Goal: Task Accomplishment & Management: Complete application form

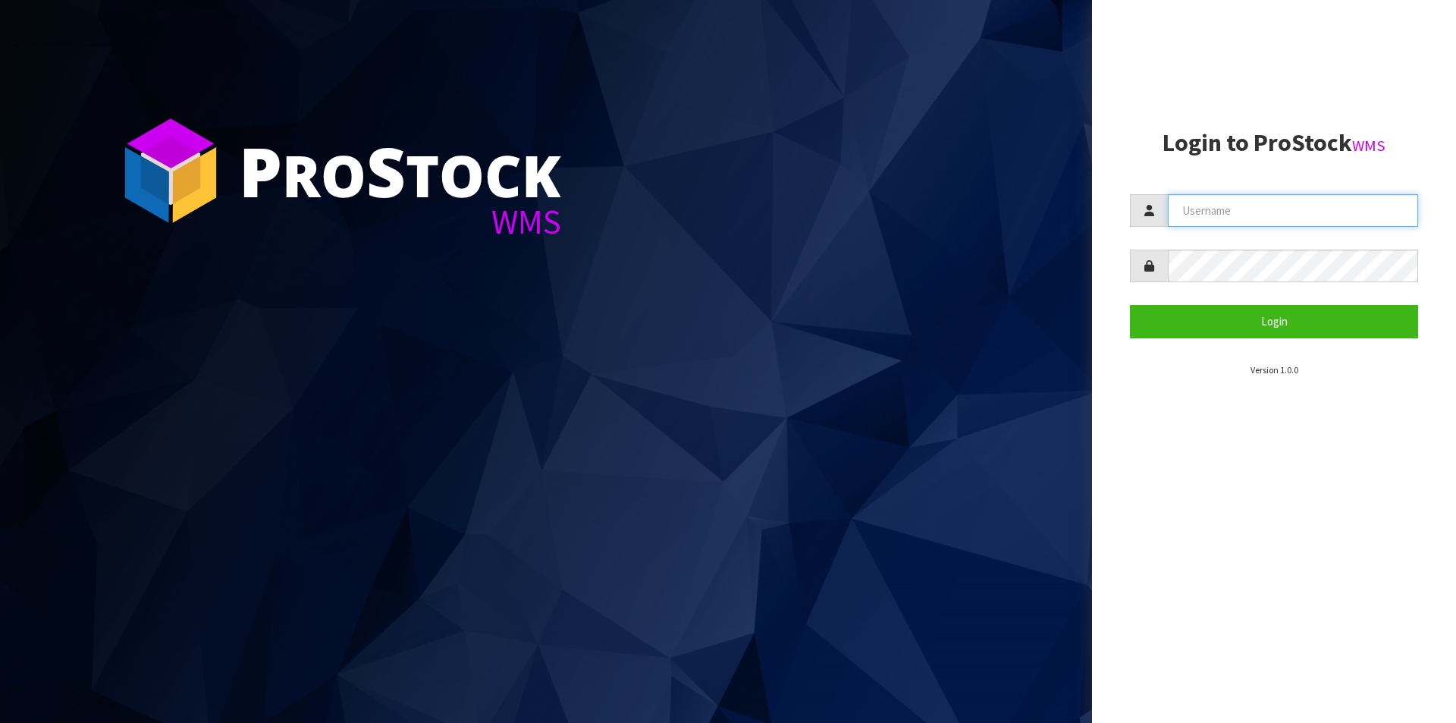
click at [1268, 203] on input "text" at bounding box center [1293, 210] width 250 height 33
type input "Australianclutch"
click at [1130, 305] on button "Login" at bounding box center [1274, 321] width 288 height 33
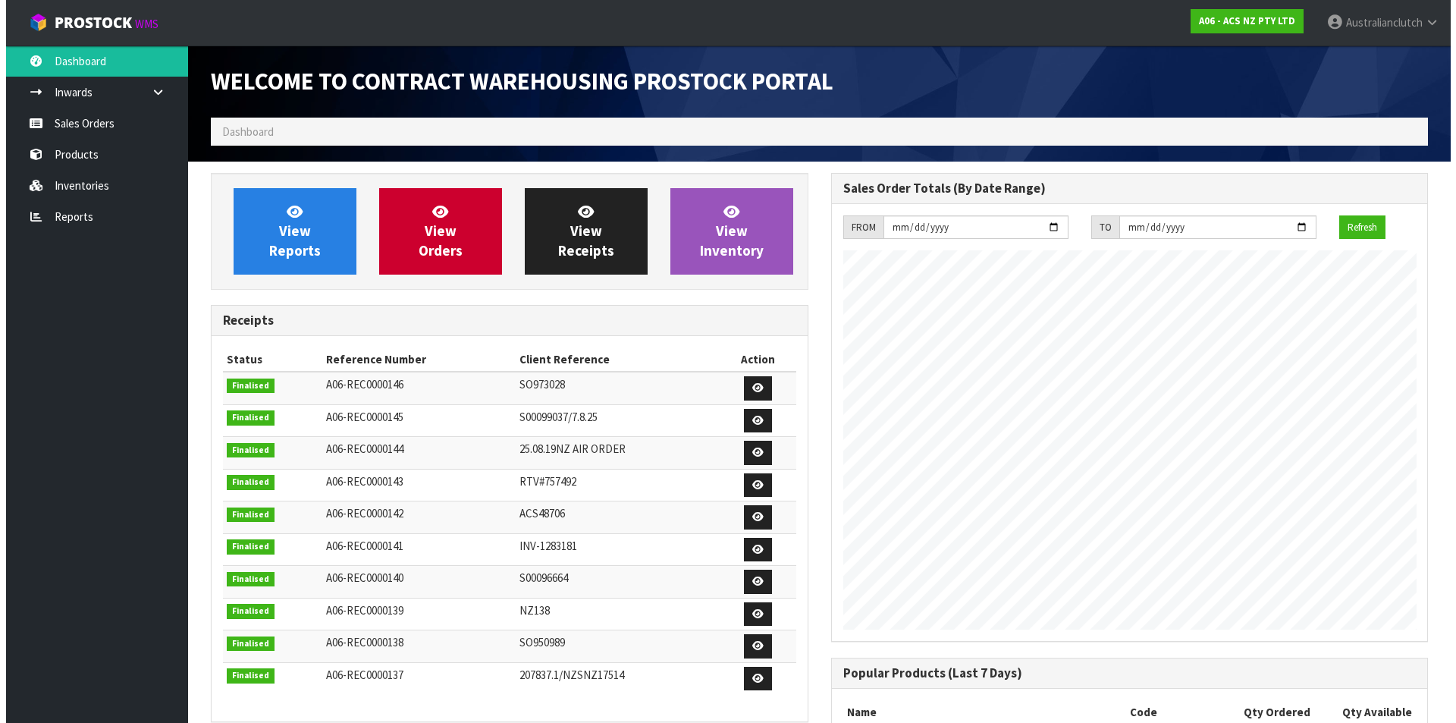
scroll to position [841, 620]
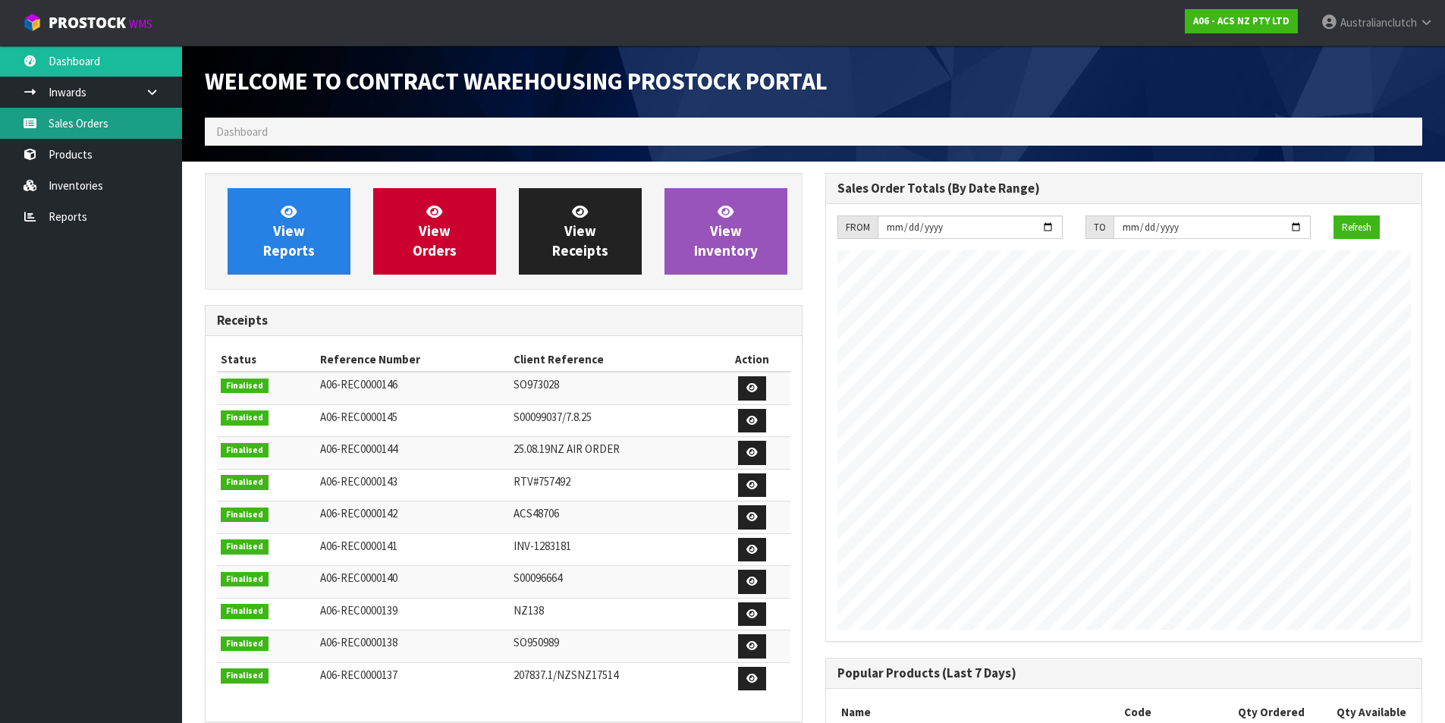
click at [139, 115] on link "Sales Orders" at bounding box center [91, 123] width 182 height 31
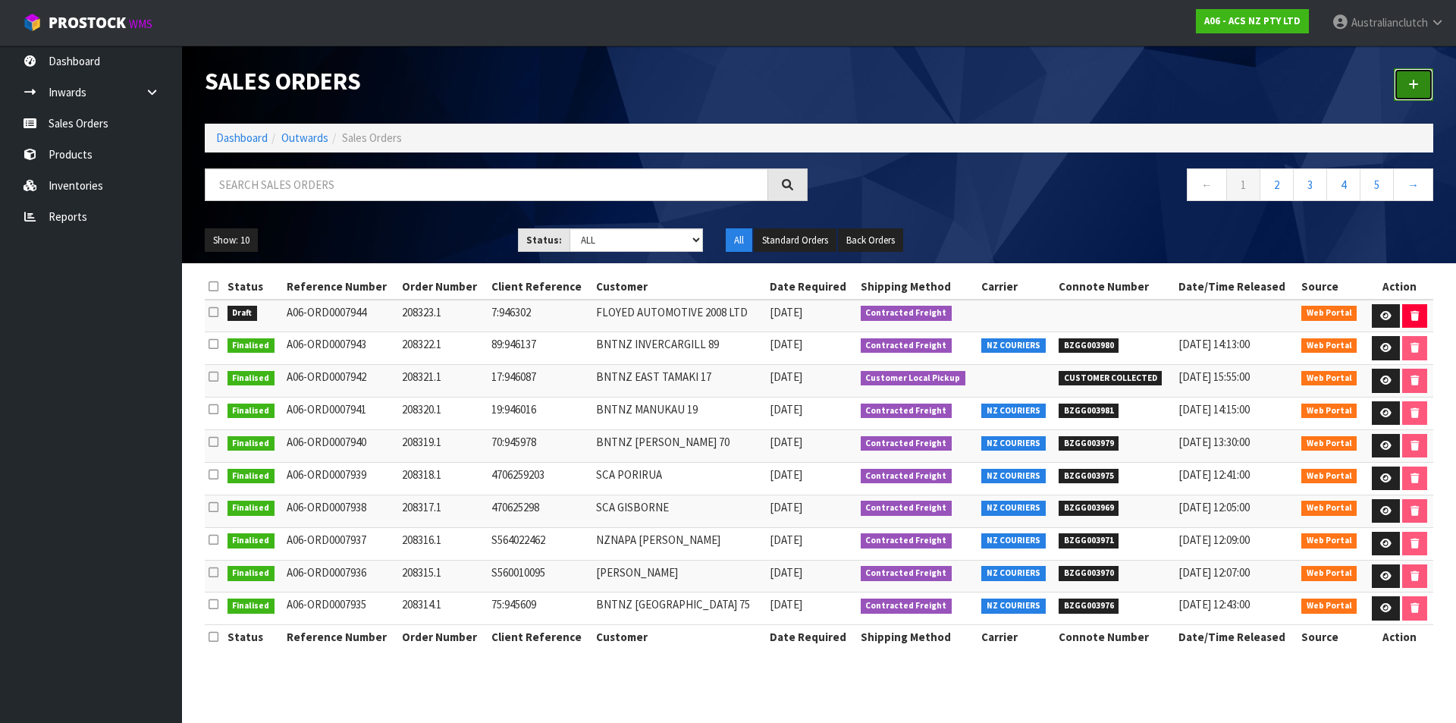
click at [1403, 88] on link at bounding box center [1413, 84] width 39 height 33
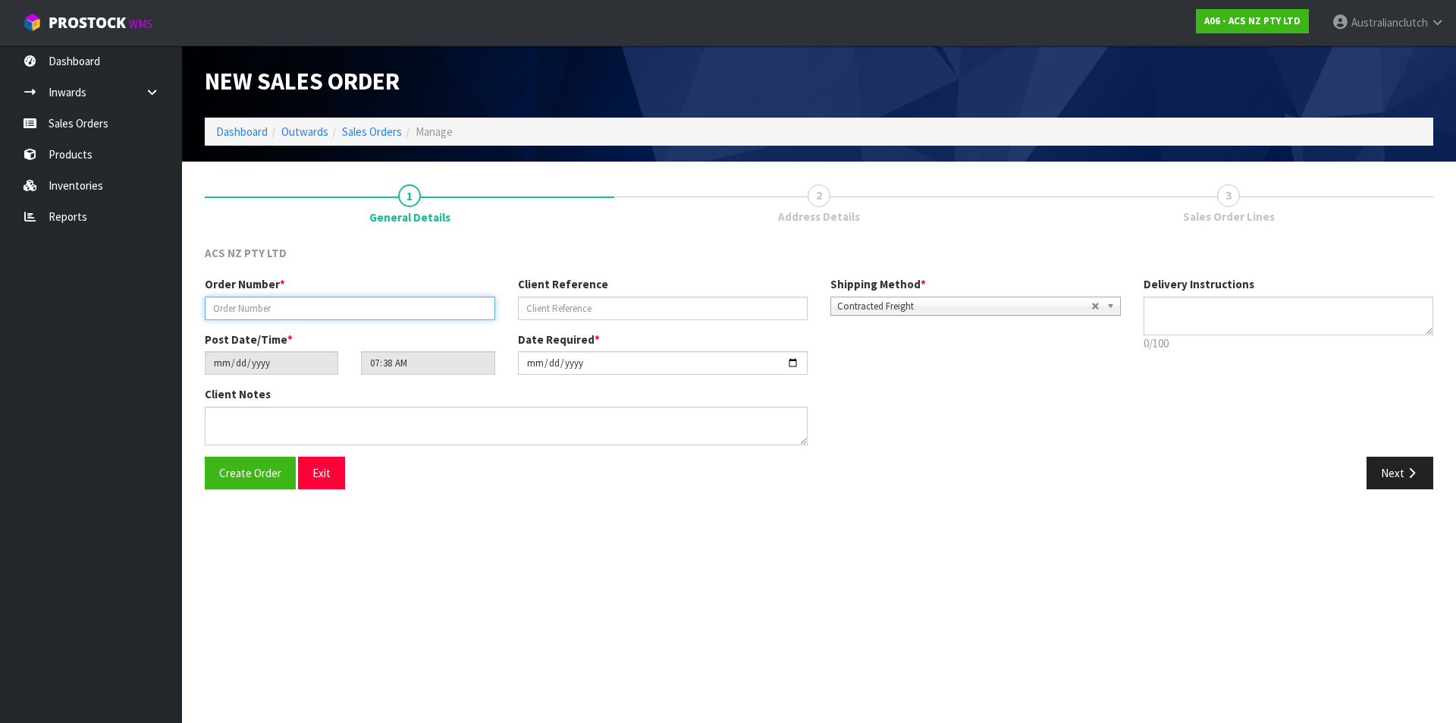
click at [374, 306] on input "text" at bounding box center [350, 309] width 291 height 24
type input "208324.1"
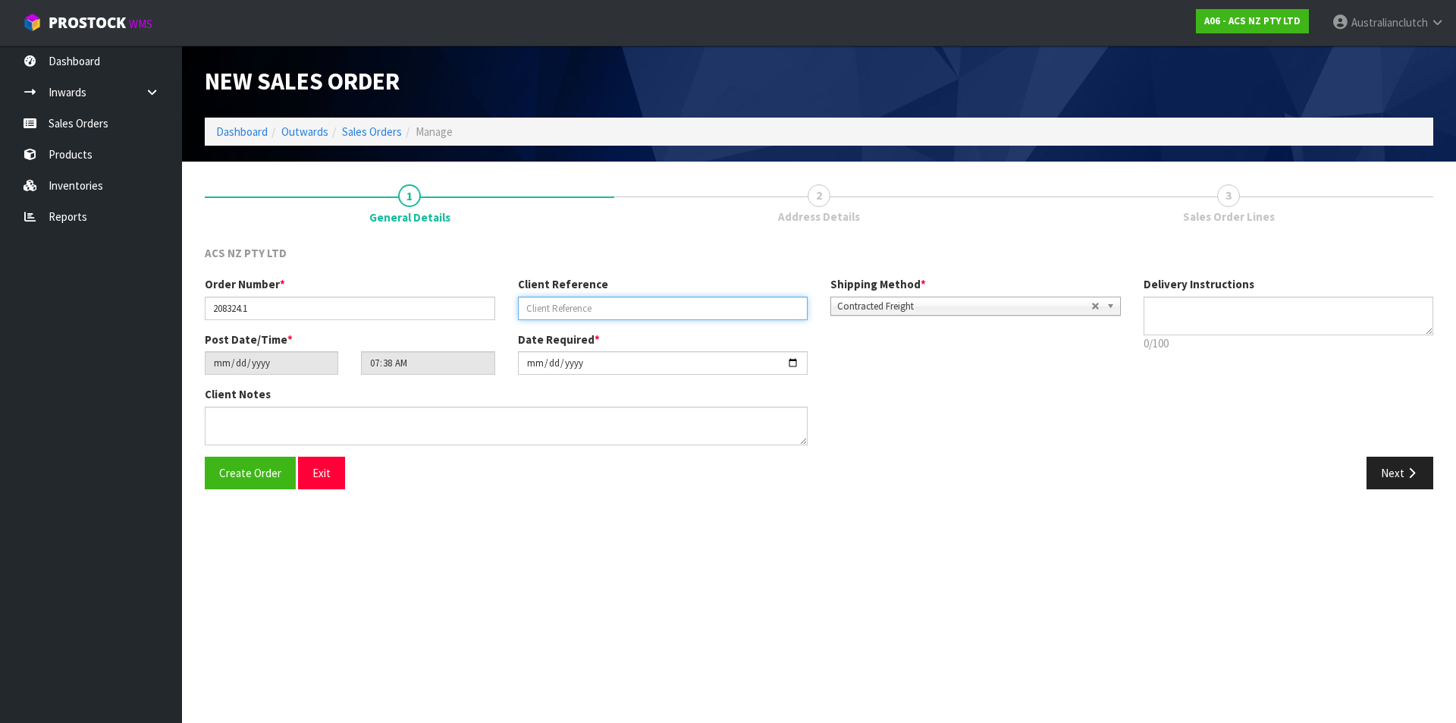
drag, startPoint x: 650, startPoint y: 306, endPoint x: 672, endPoint y: 241, distance: 68.1
click at [650, 305] on input "text" at bounding box center [663, 309] width 291 height 24
type input "89:946342"
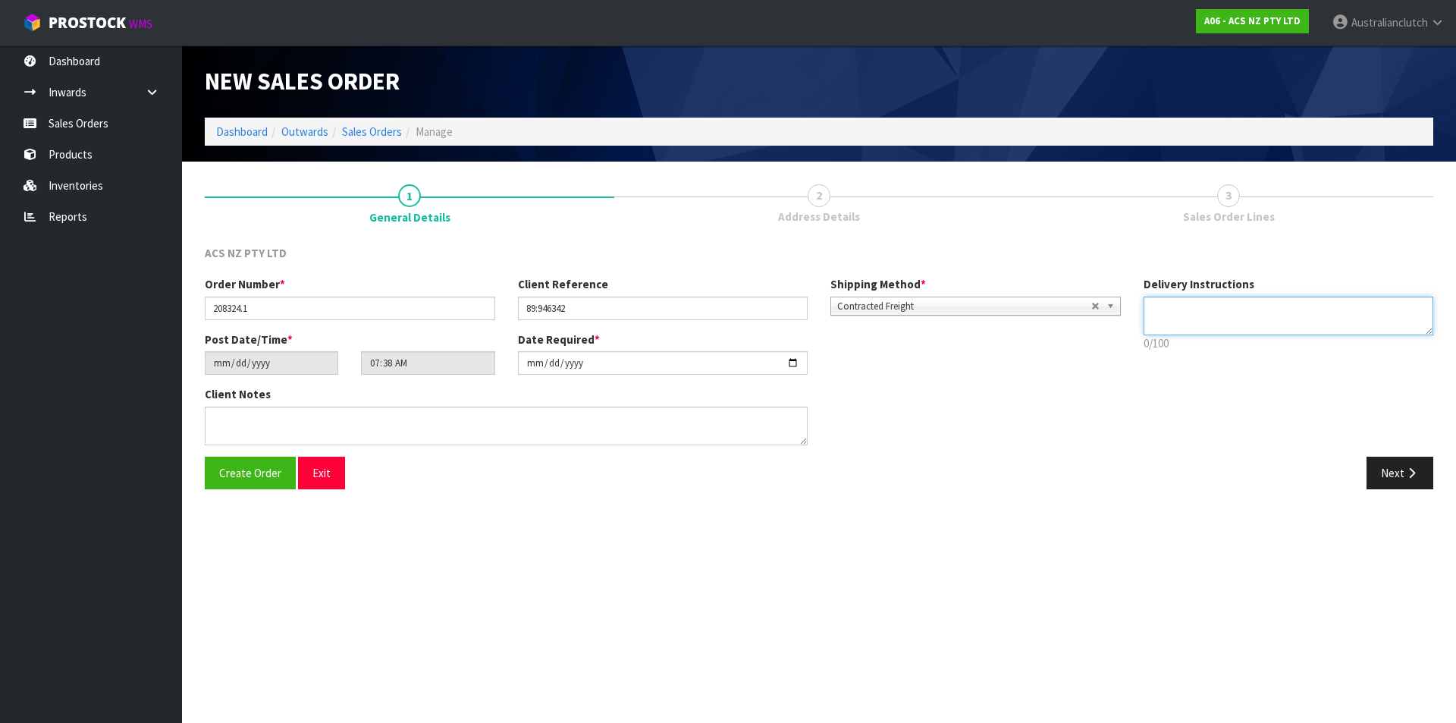
click at [1167, 303] on textarea at bounding box center [1289, 316] width 291 height 39
type textarea "NZC PLEASE"
click at [1411, 485] on button "Next" at bounding box center [1400, 473] width 67 height 33
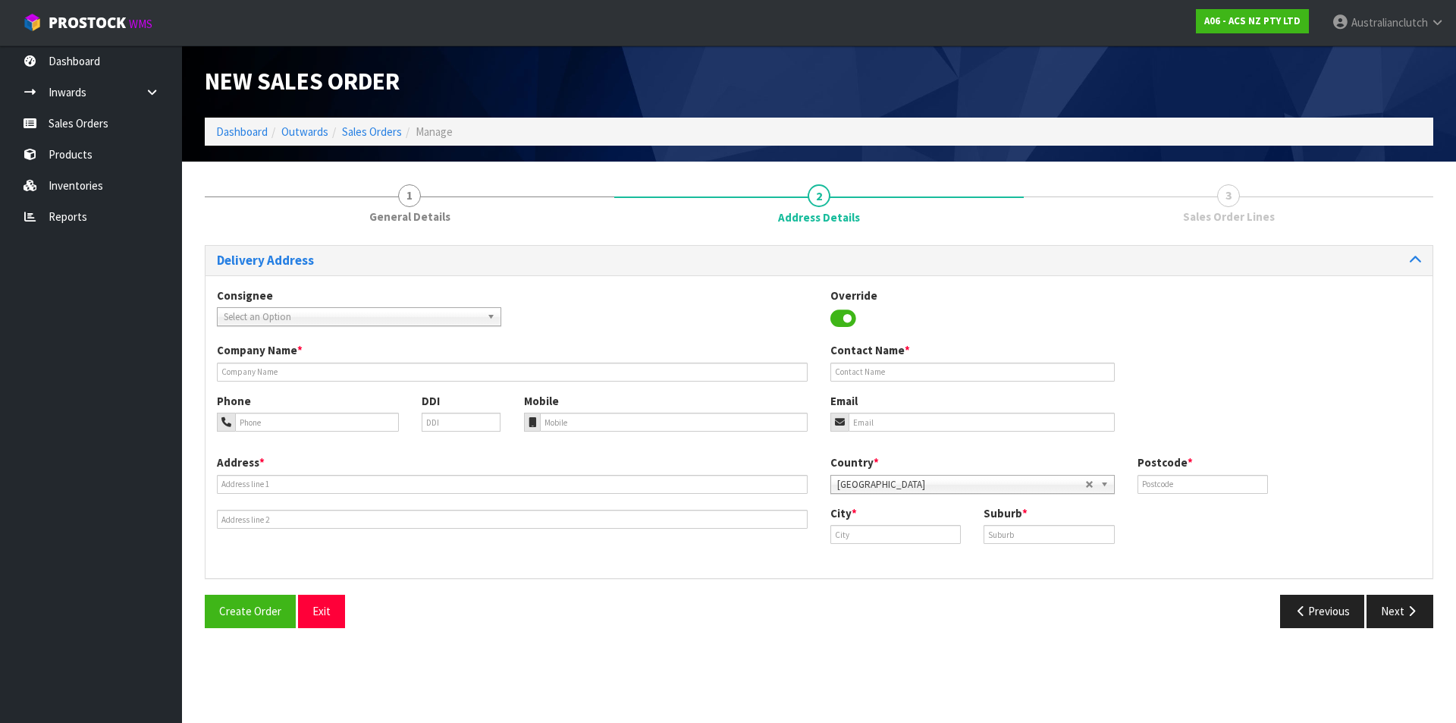
click at [333, 313] on span "Select an Option" at bounding box center [352, 317] width 257 height 18
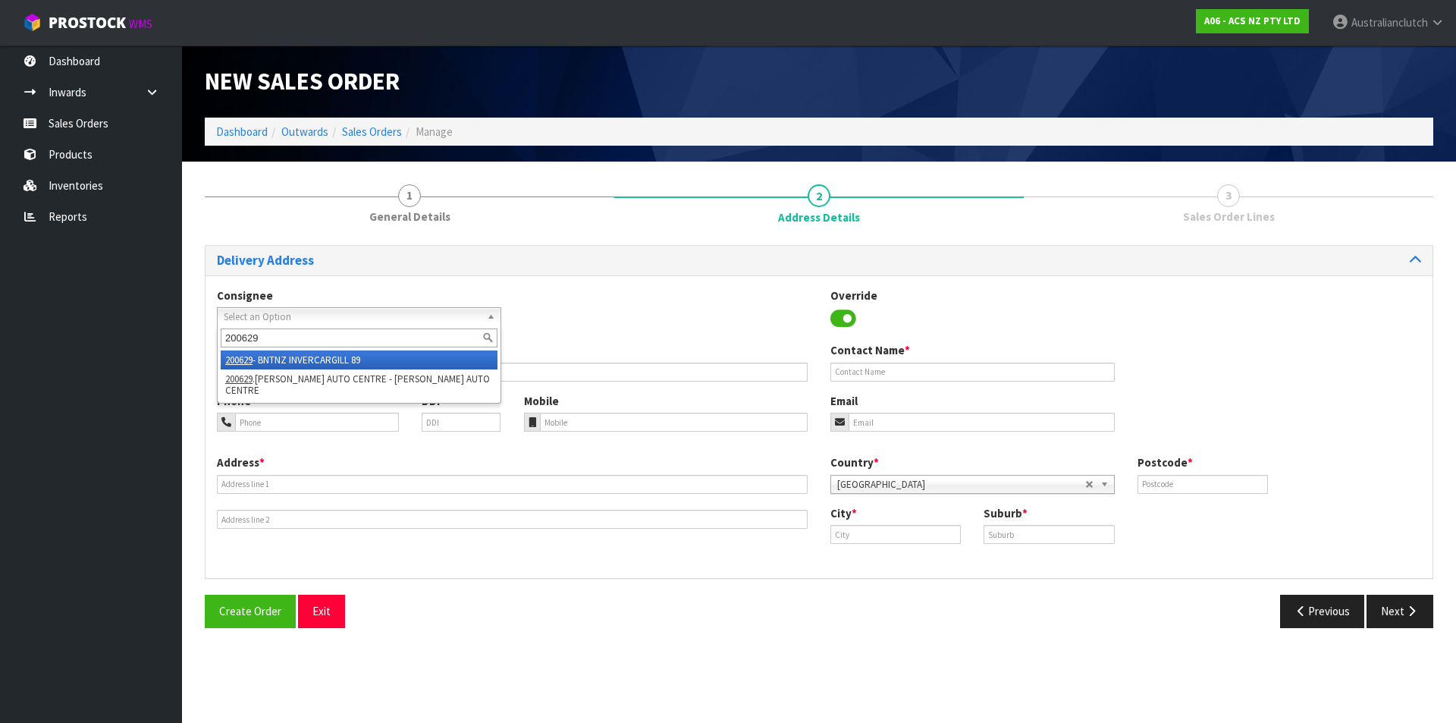
type input "200629"
drag, startPoint x: 331, startPoint y: 359, endPoint x: 786, endPoint y: 432, distance: 461.0
click at [331, 359] on li "200629 - BNTNZ INVERCARGILL 89" at bounding box center [359, 359] width 277 height 19
type input "BNTNZ INVERCARGILL 89"
type input "[STREET_ADDRESS][PERSON_NAME]"
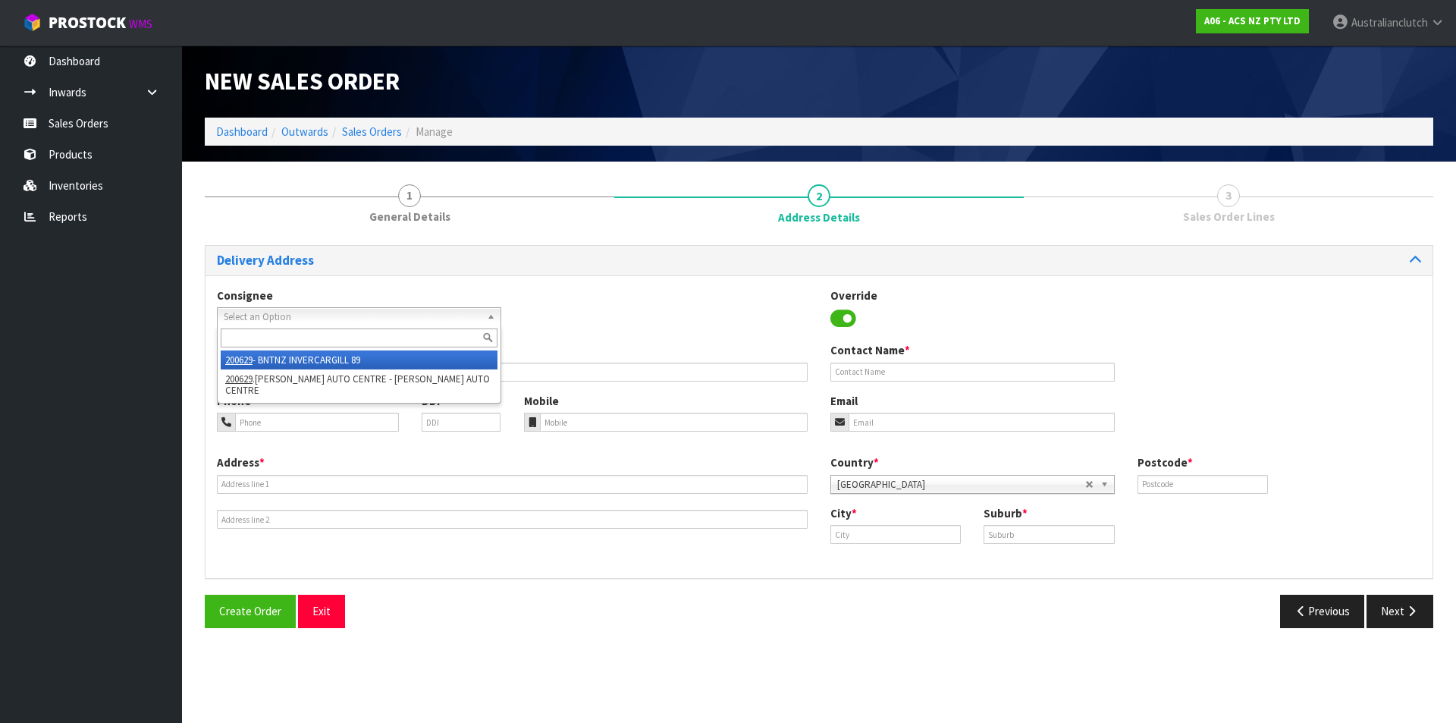
type input "9810"
type input "INVERCARGILL"
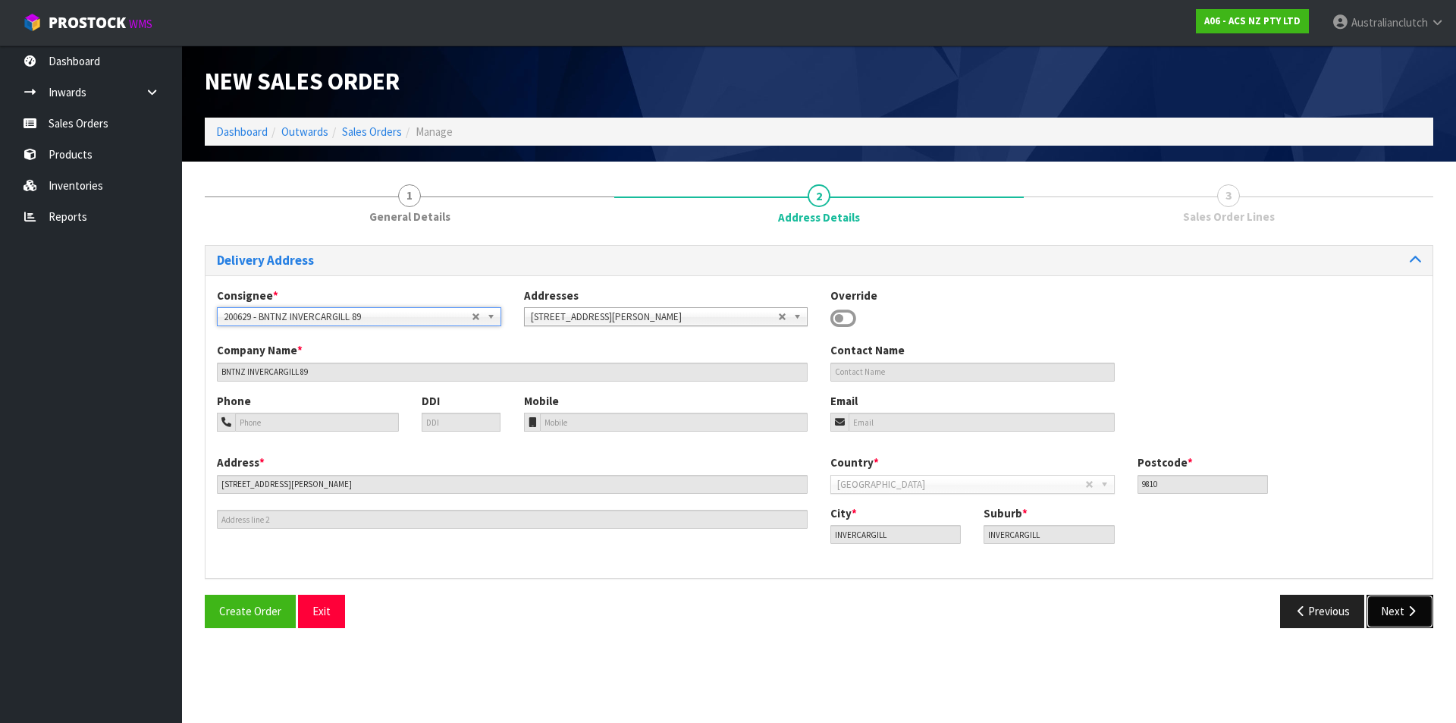
click at [1385, 623] on button "Next" at bounding box center [1400, 611] width 67 height 33
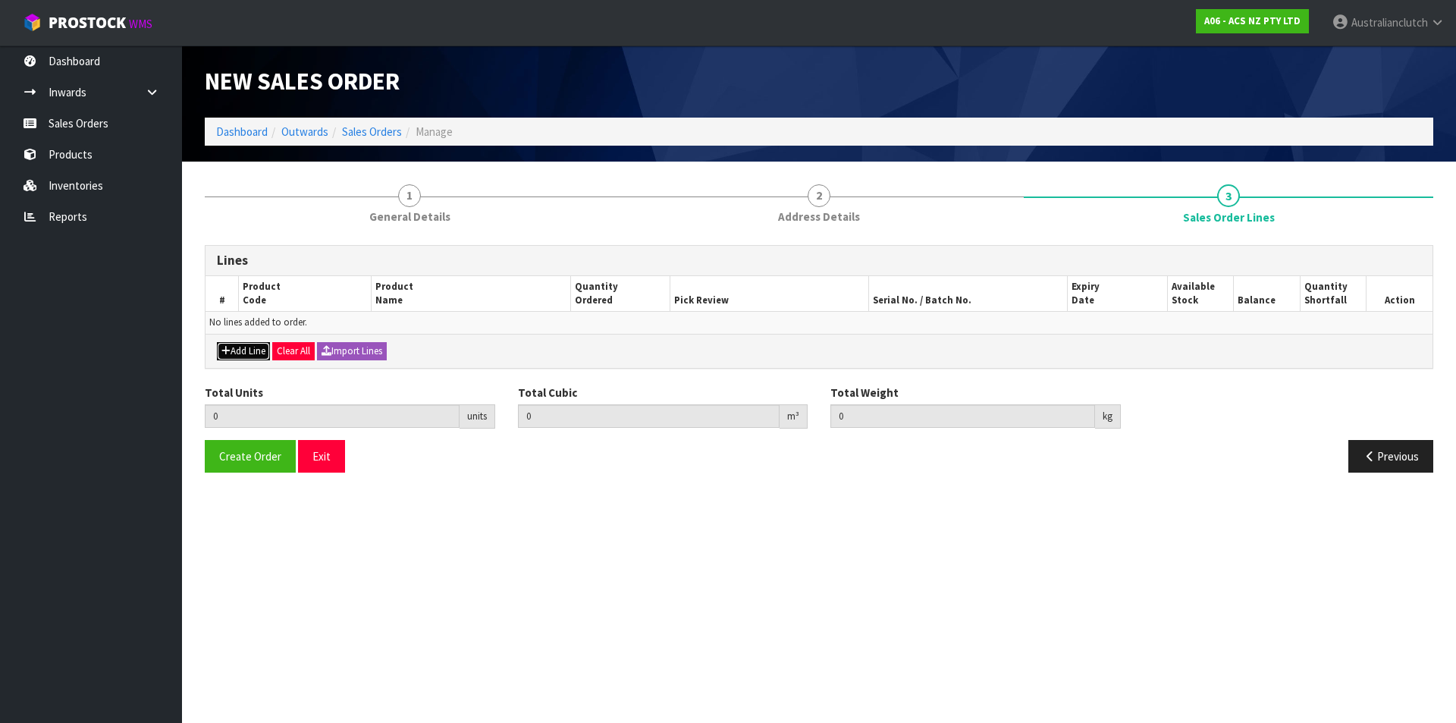
click at [250, 350] on button "Add Line" at bounding box center [243, 351] width 53 height 18
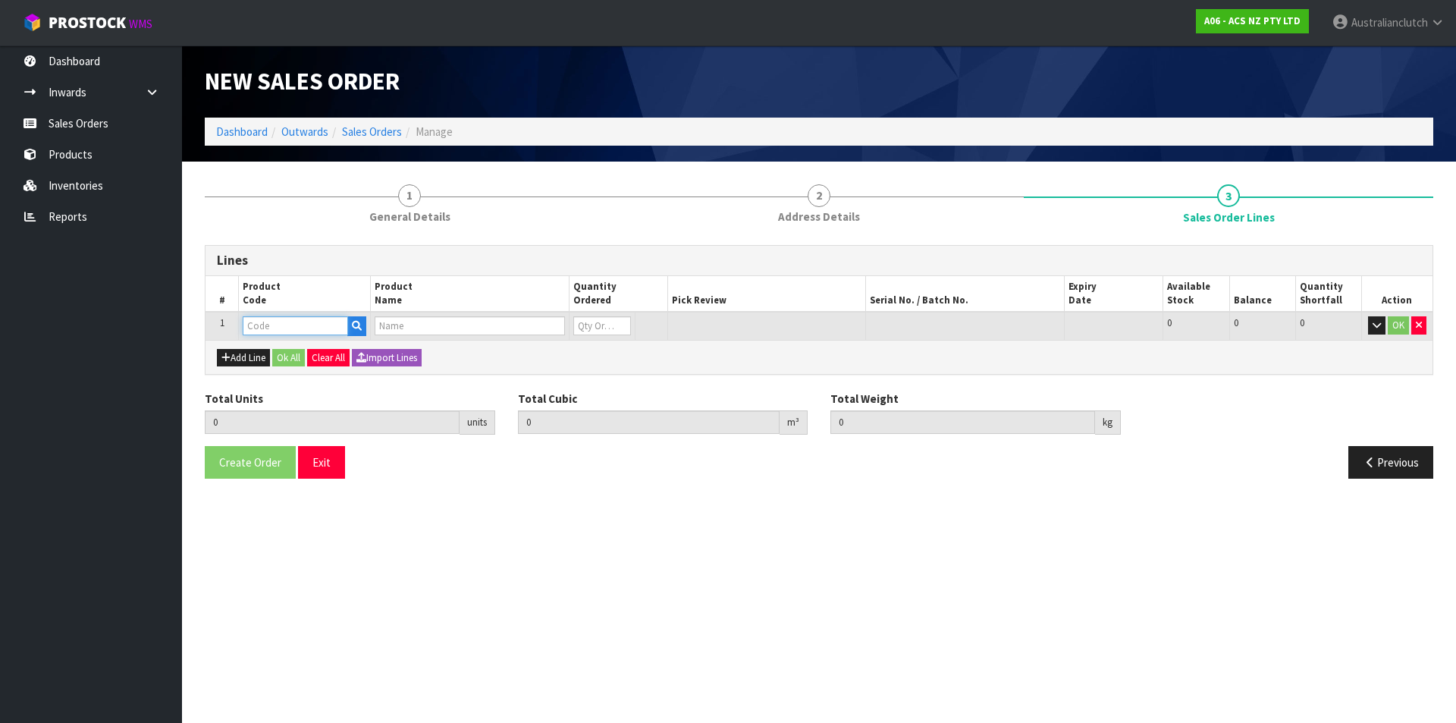
click at [270, 318] on input "text" at bounding box center [295, 325] width 105 height 19
type input "CSCFD015-ADPT"
type input "0.000000"
type input "0.000"
type input "ADAPTOR PIPE RANGER BT50 3.2L"
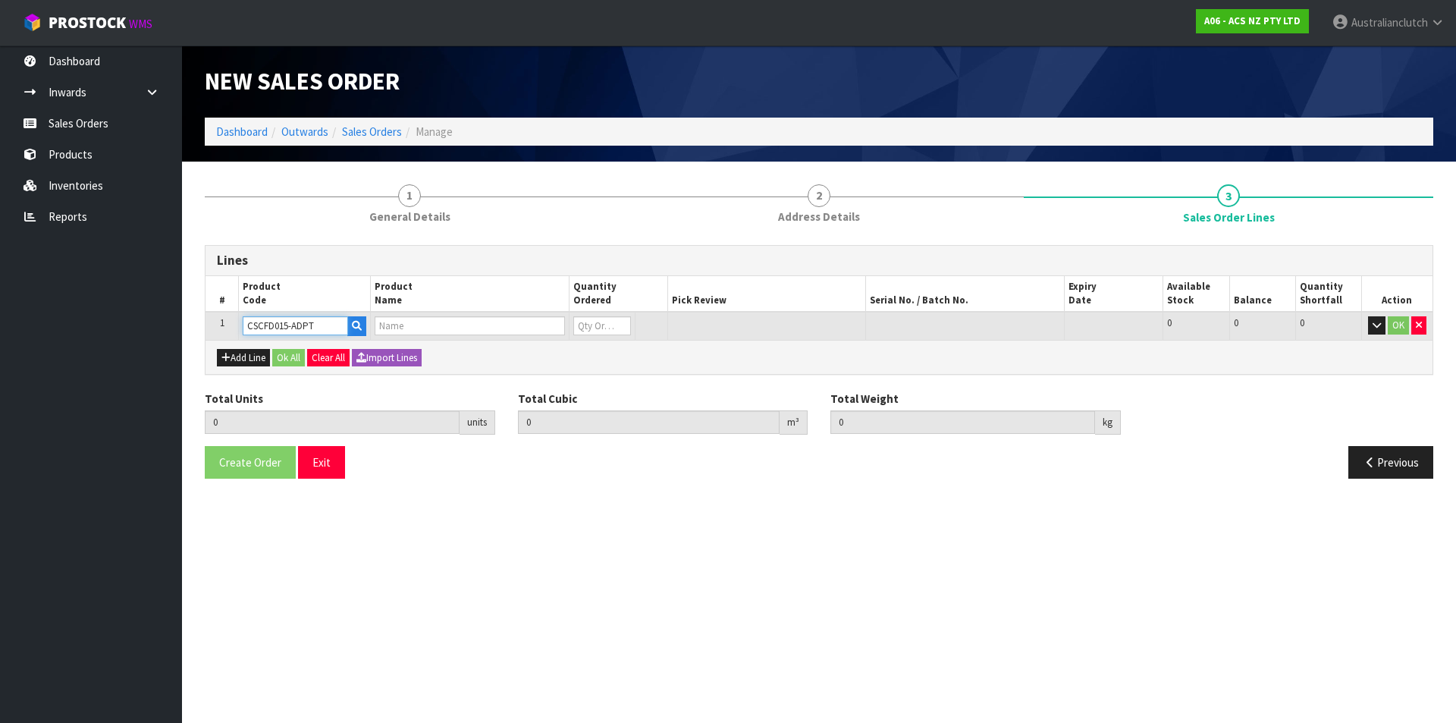
type input "0"
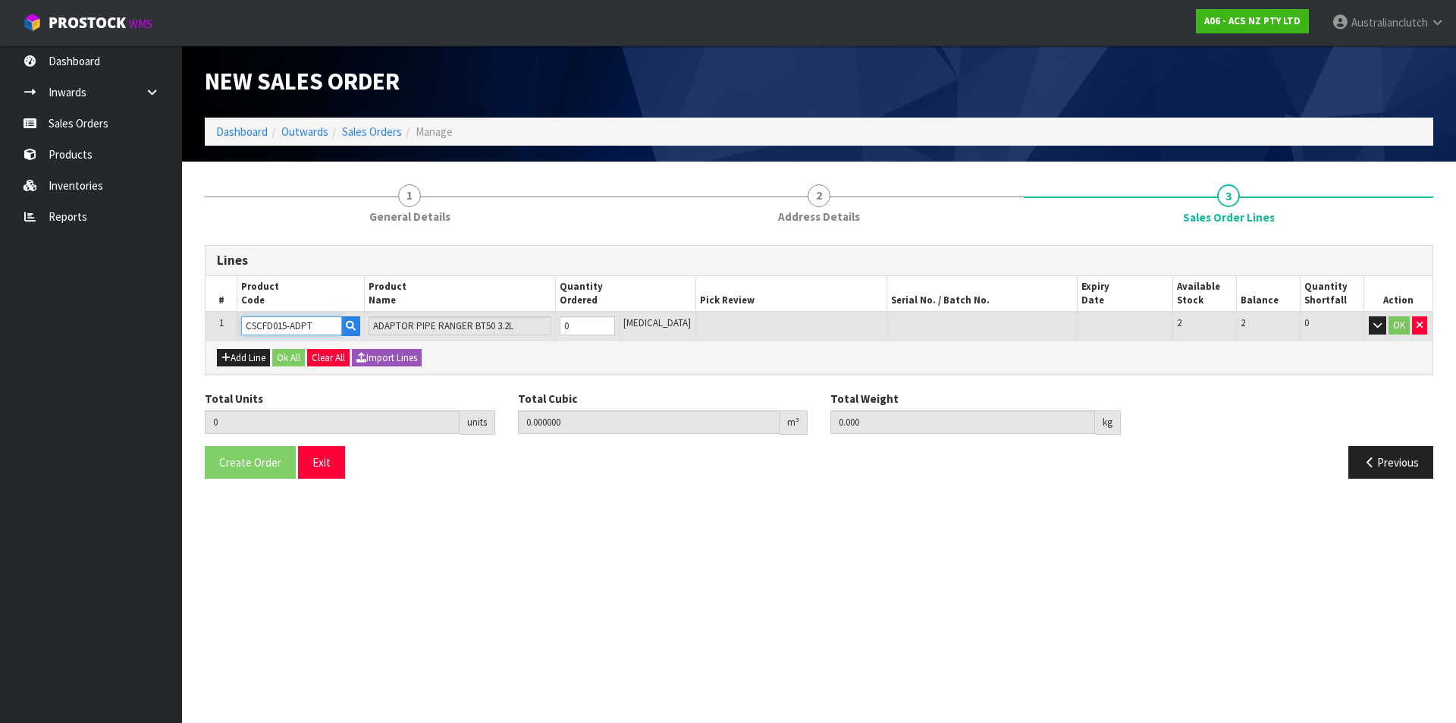
type input "CSCFD015-ADPT"
type input "1"
type input "0.003456"
type input "0.1"
drag, startPoint x: 618, startPoint y: 325, endPoint x: 762, endPoint y: 334, distance: 144.5
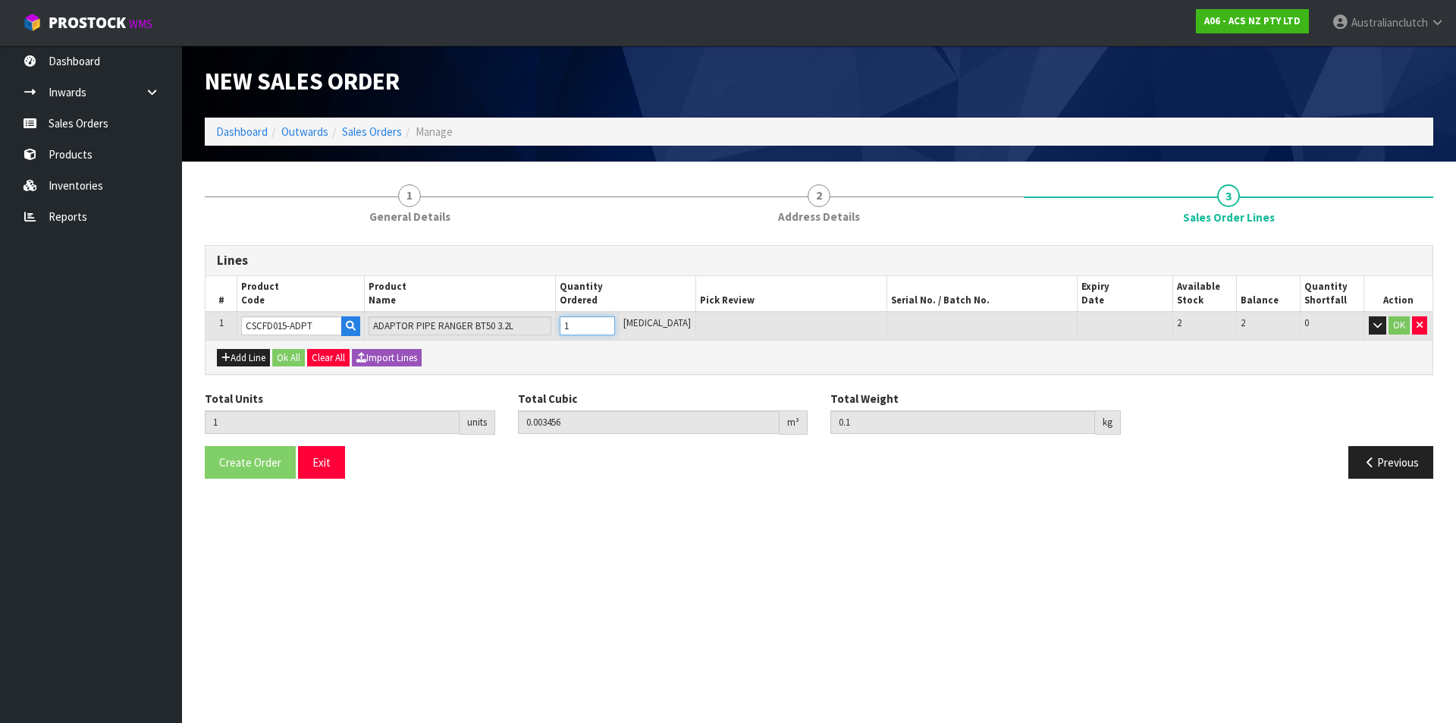
type input "1"
click at [615, 324] on input "1" at bounding box center [587, 325] width 55 height 19
click at [1396, 324] on button "OK" at bounding box center [1399, 325] width 21 height 18
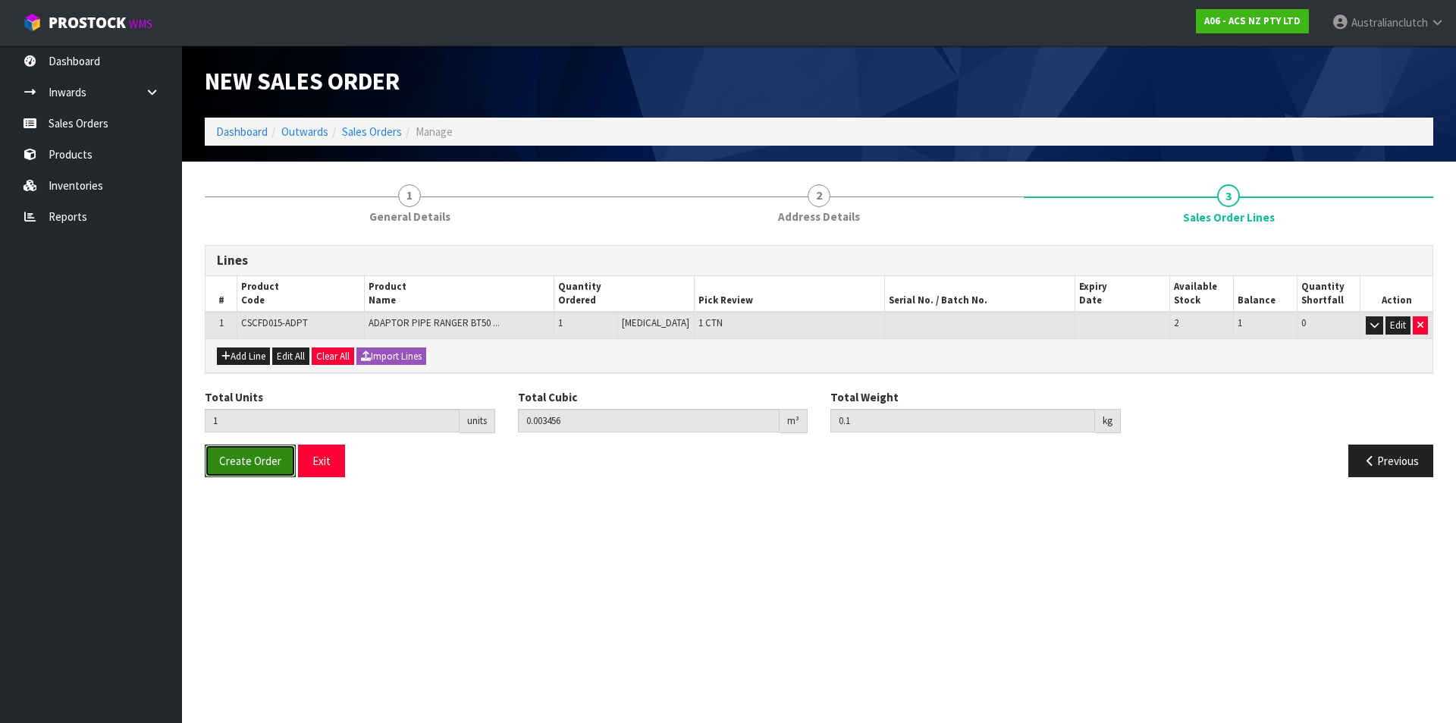
drag, startPoint x: 228, startPoint y: 457, endPoint x: 891, endPoint y: 367, distance: 669.7
click at [228, 457] on span "Create Order" at bounding box center [250, 461] width 62 height 14
